Goal: Ask a question

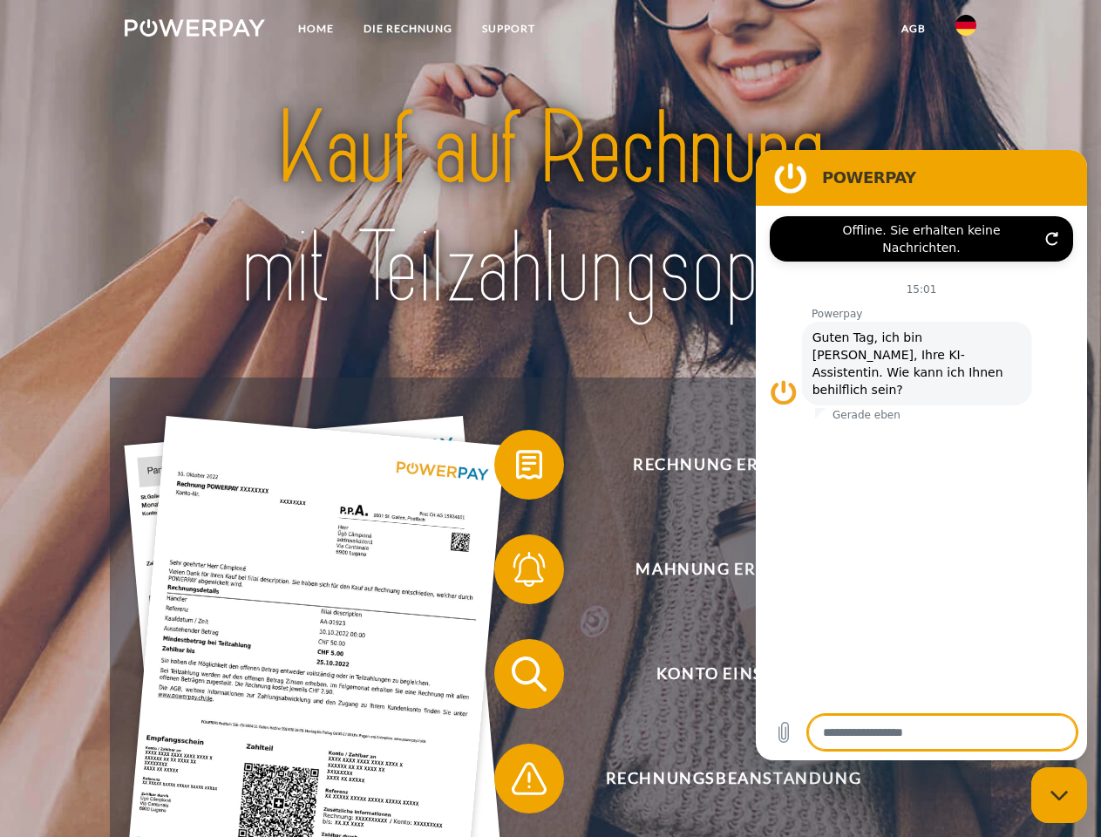
click at [194, 31] on img at bounding box center [195, 27] width 140 height 17
click at [966, 31] on img at bounding box center [966, 25] width 21 height 21
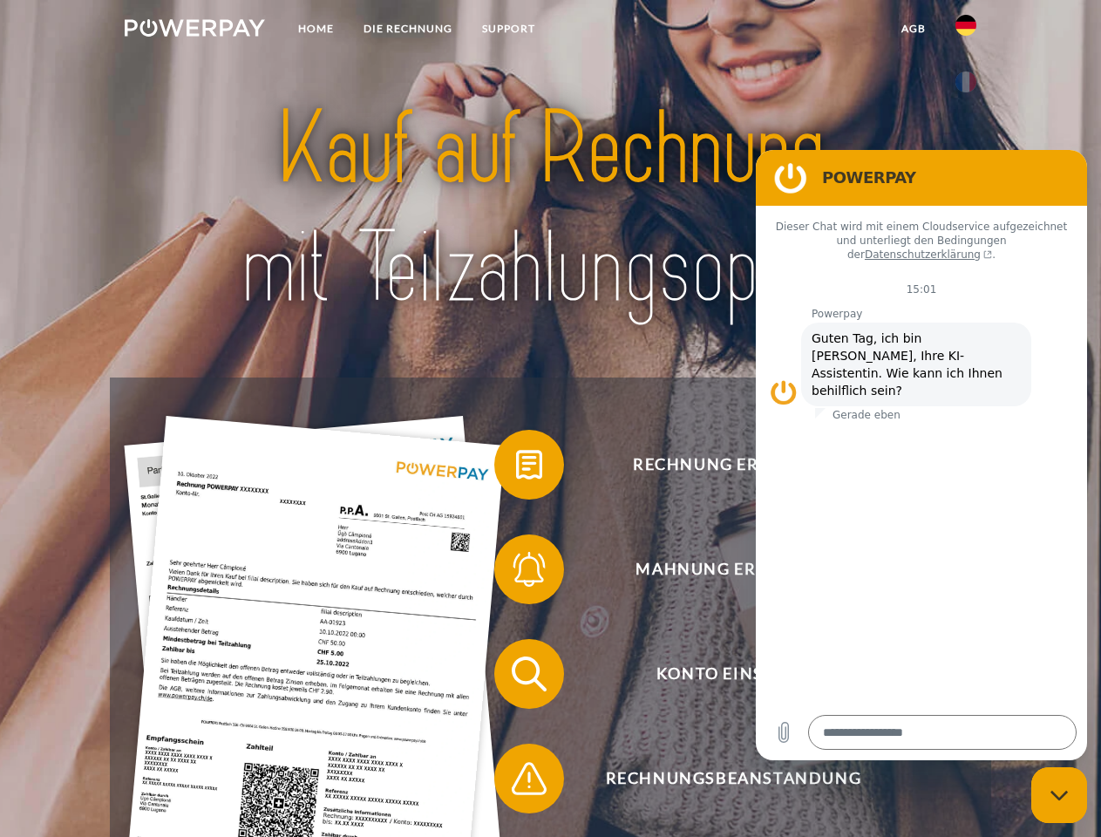
click at [913, 29] on link "agb" at bounding box center [914, 28] width 54 height 31
click at [516, 468] on span at bounding box center [503, 464] width 87 height 87
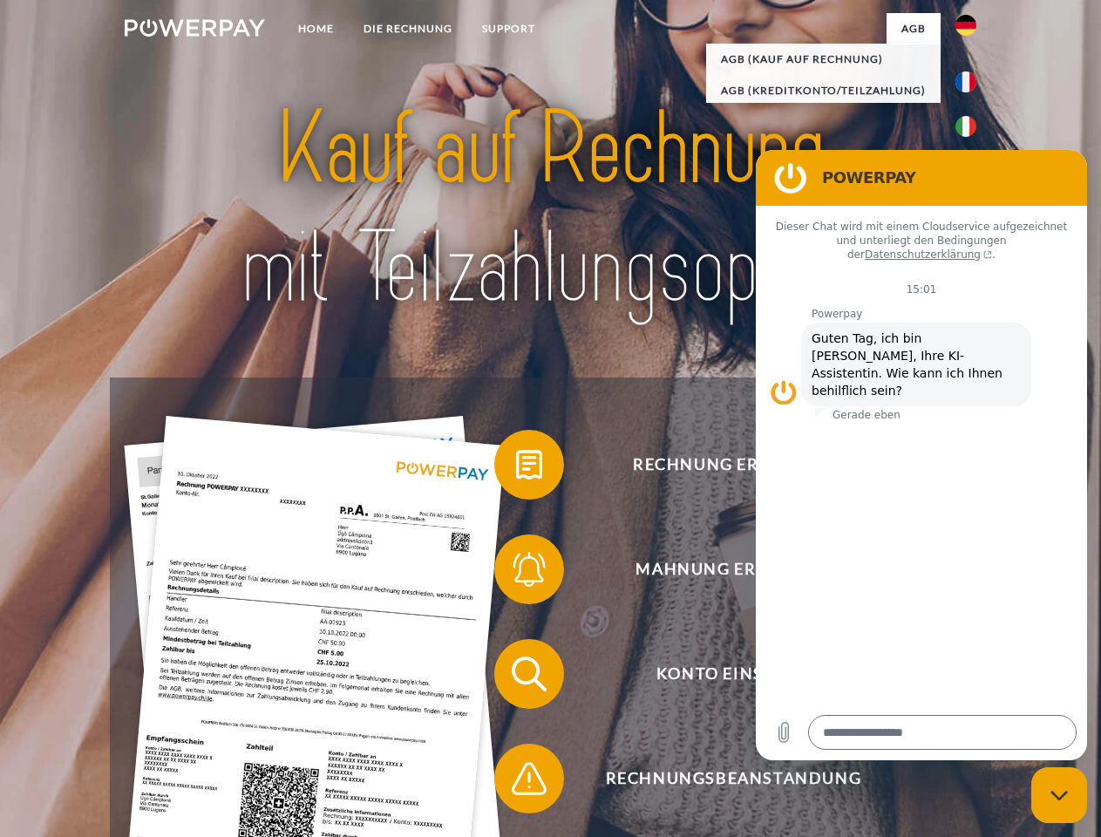
click at [516, 573] on span at bounding box center [503, 569] width 87 height 87
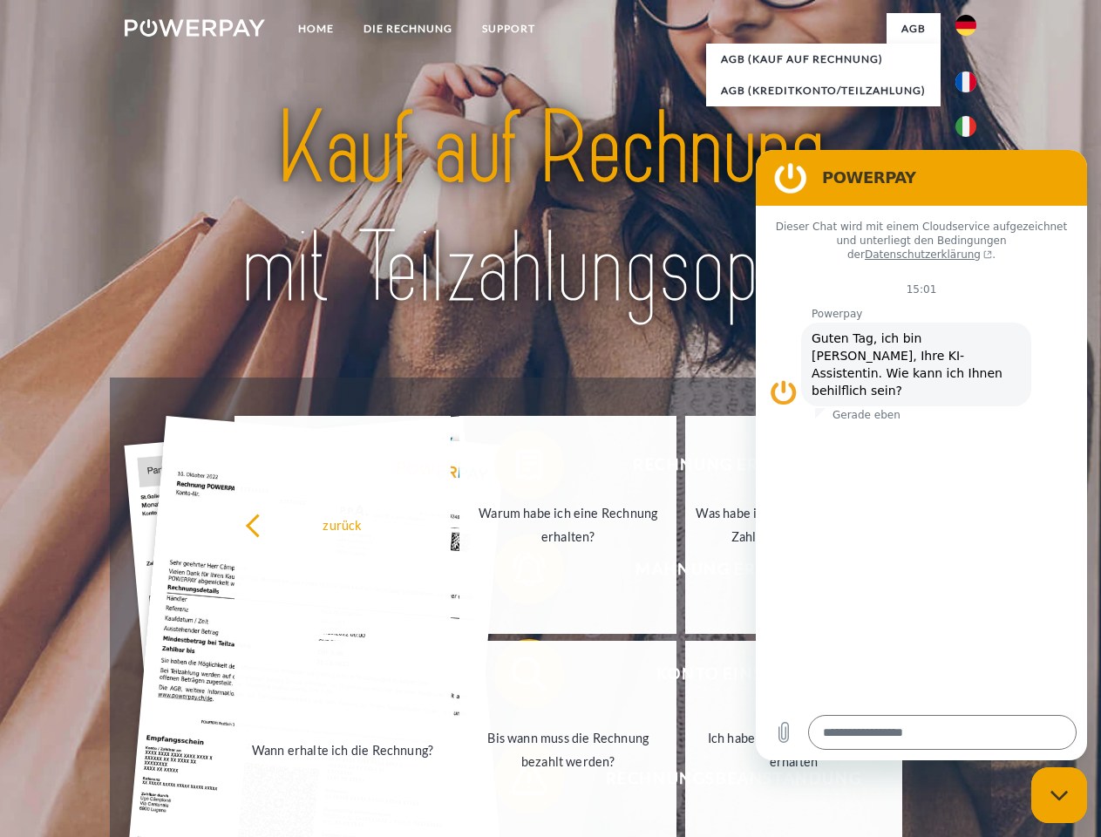
click at [516, 678] on link "Bis wann muss die Rechnung bezahlt werden?" at bounding box center [568, 750] width 217 height 218
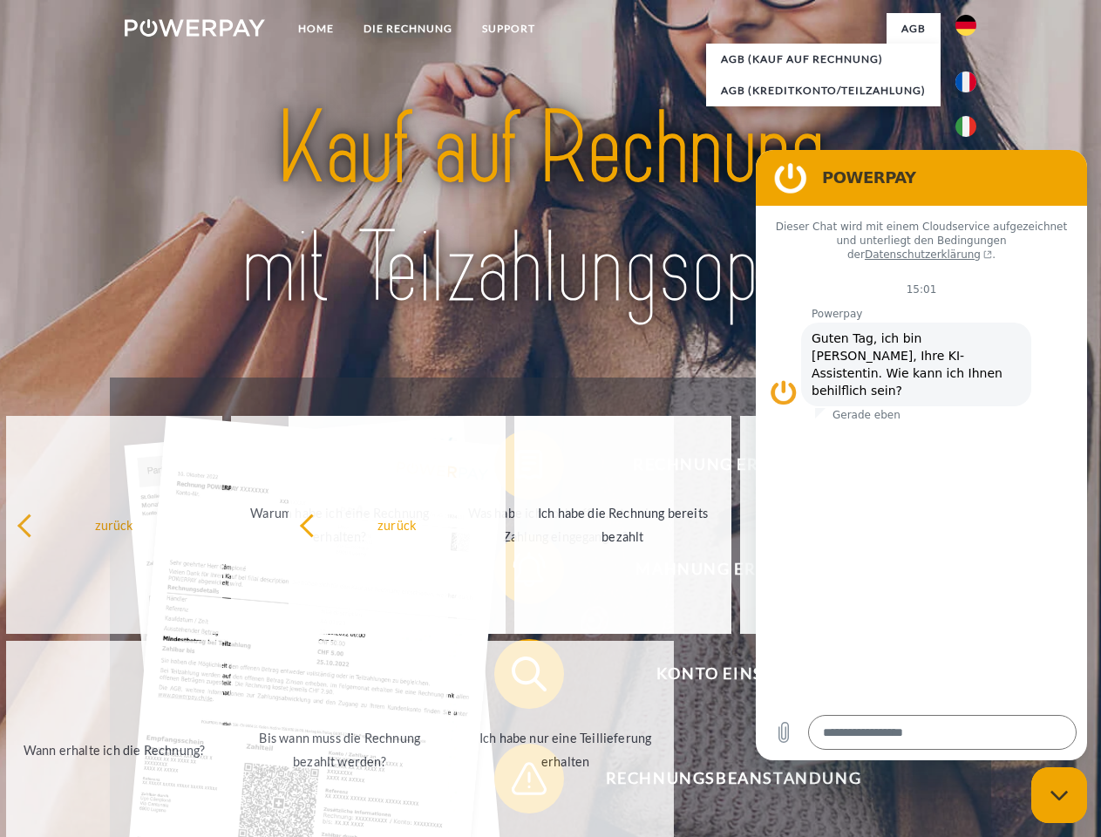
click at [516, 782] on span at bounding box center [503, 778] width 87 height 87
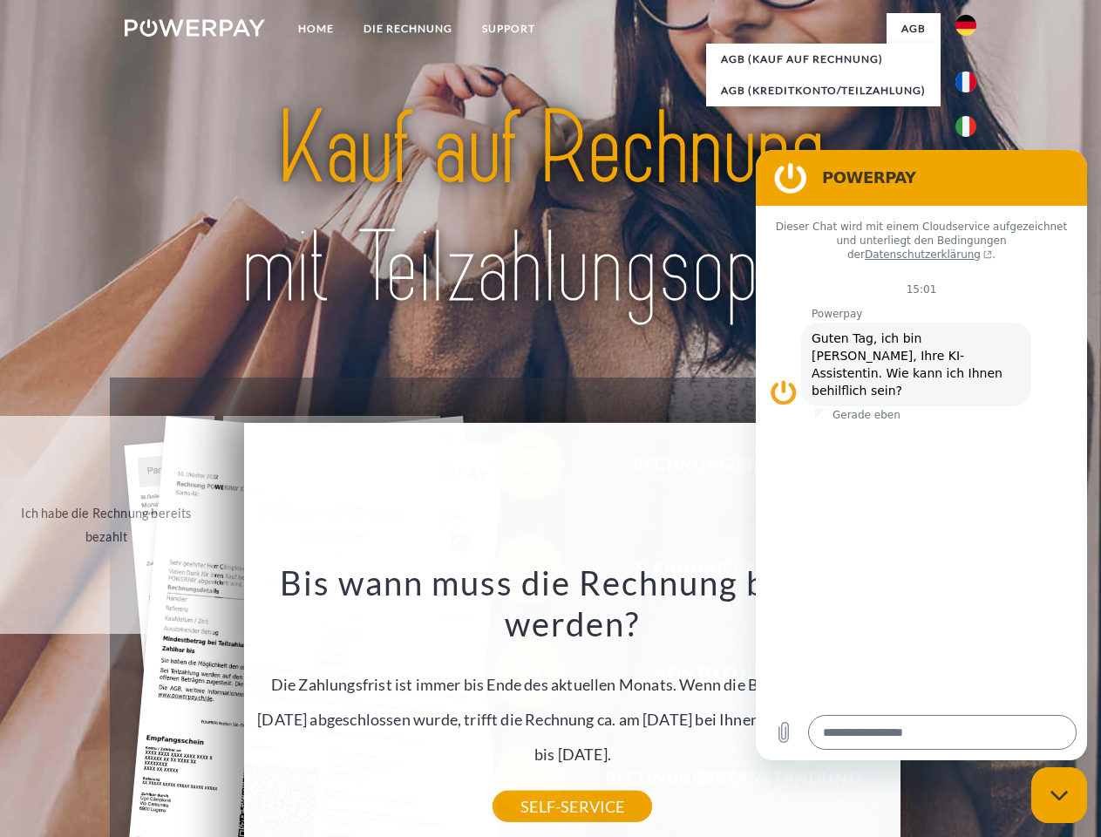
click at [1060, 795] on icon "Messaging-Fenster schließen" at bounding box center [1060, 795] width 18 height 11
type textarea "*"
